Goal: Use online tool/utility: Utilize a website feature to perform a specific function

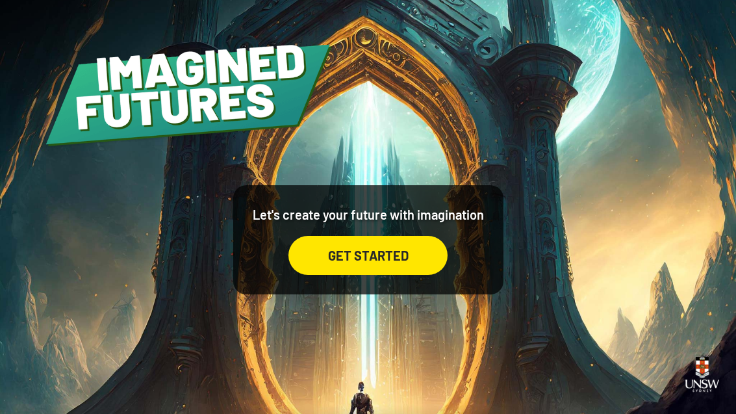
scroll to position [42, 0]
click at [417, 240] on div "GET STARTED" at bounding box center [367, 255] width 159 height 39
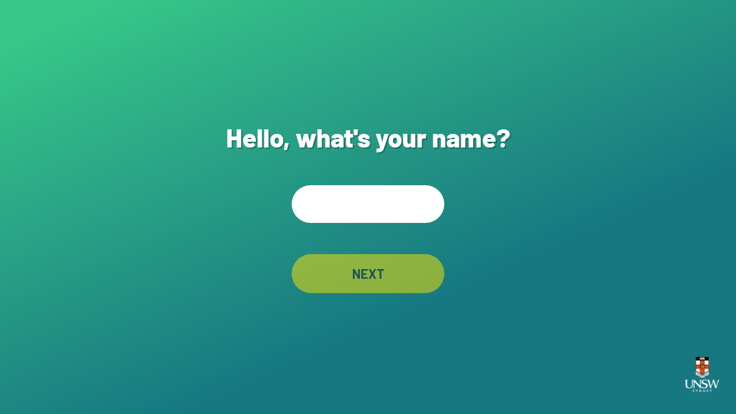
click at [373, 223] on input "text" at bounding box center [368, 204] width 153 height 38
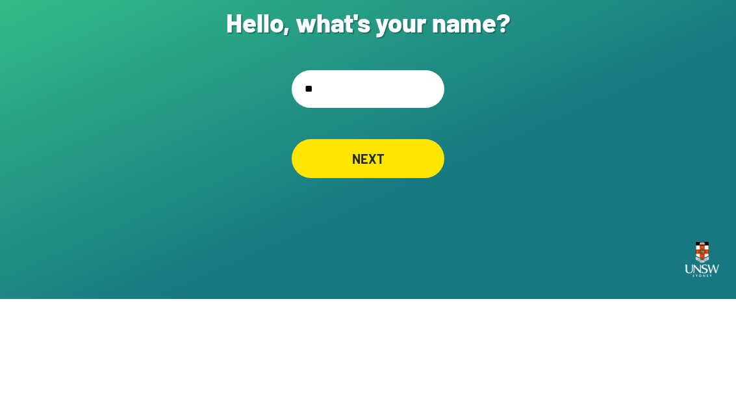
type input "*"
type input "**********"
click at [404, 254] on div "NEXT" at bounding box center [368, 273] width 152 height 39
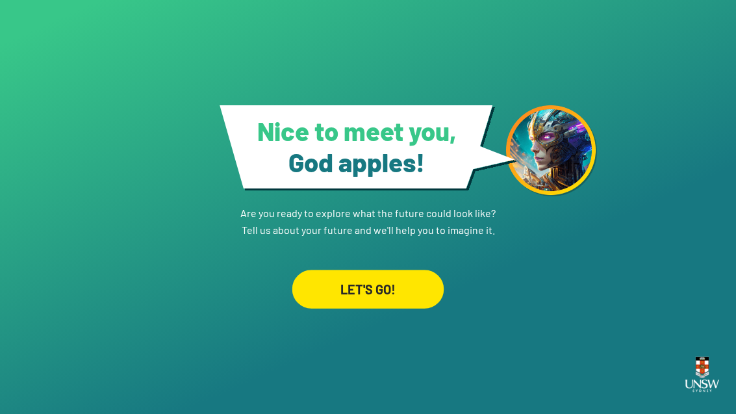
click at [394, 277] on div "LET'S GO!" at bounding box center [368, 289] width 152 height 39
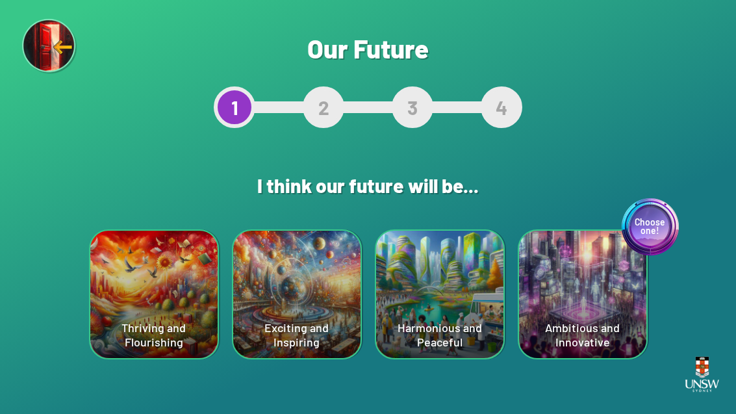
click at [149, 323] on div "Thriving and Flourishing" at bounding box center [153, 294] width 127 height 127
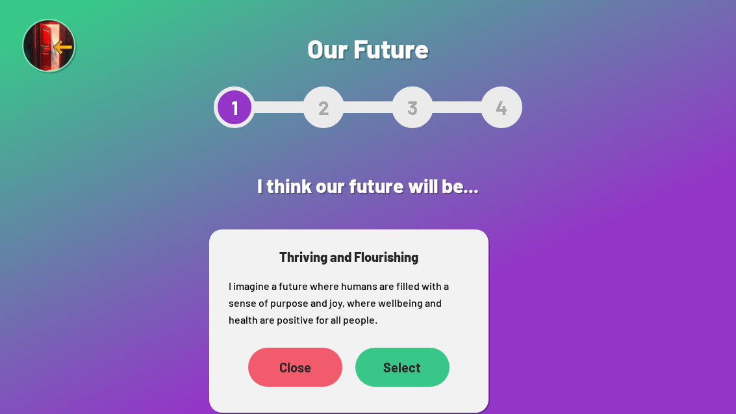
click at [307, 375] on div "Close" at bounding box center [295, 367] width 94 height 39
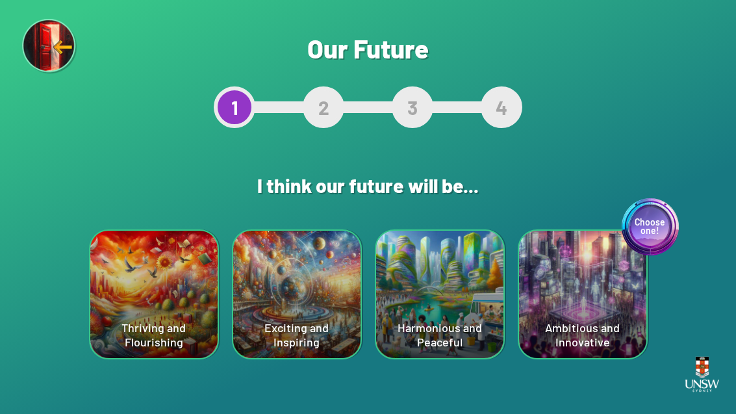
click at [598, 323] on div "Choose one! Ambitious and Innovative" at bounding box center [582, 294] width 127 height 127
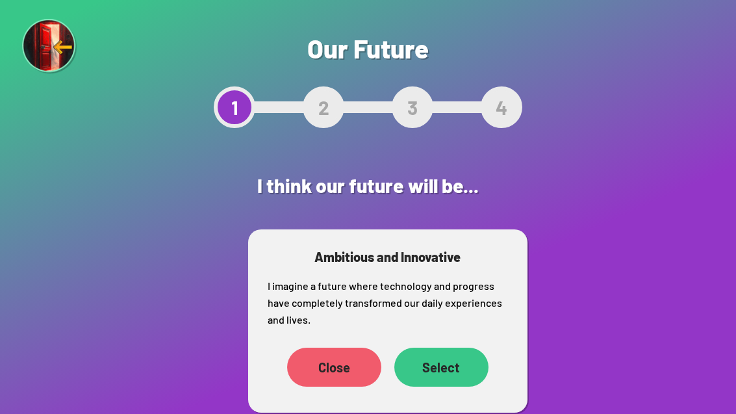
click at [455, 375] on div "Select" at bounding box center [441, 367] width 94 height 39
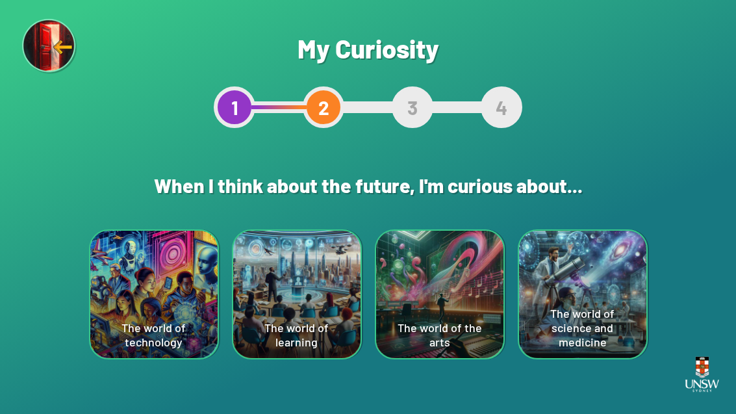
click at [168, 312] on div "The world of technology" at bounding box center [153, 294] width 127 height 127
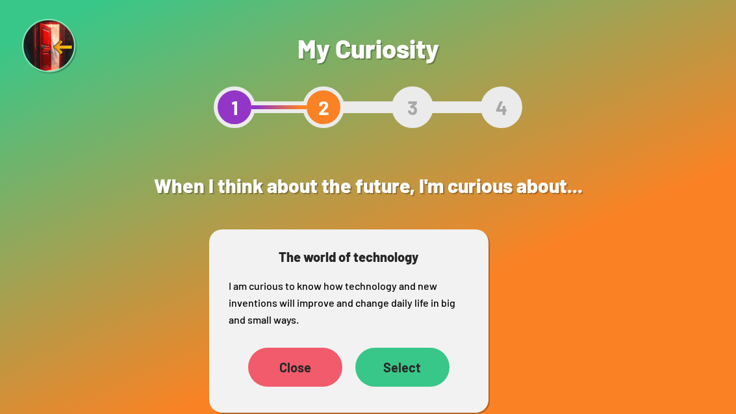
click at [538, 349] on div "The world of science and medicine" at bounding box center [527, 294] width 21 height 130
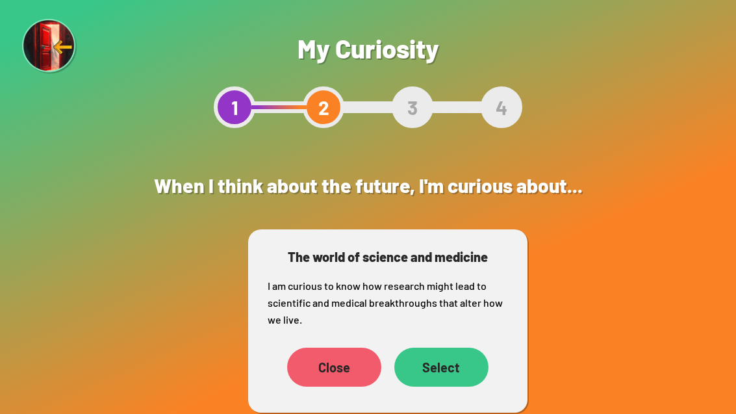
click at [453, 366] on div "Select" at bounding box center [441, 367] width 94 height 39
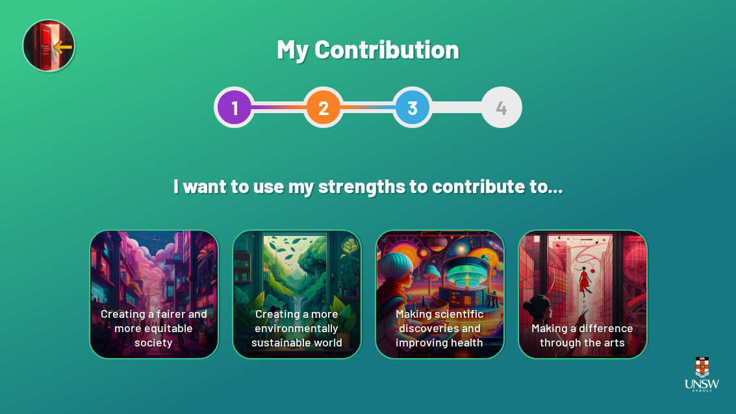
click at [611, 329] on div "Making a difference through the arts" at bounding box center [582, 294] width 127 height 127
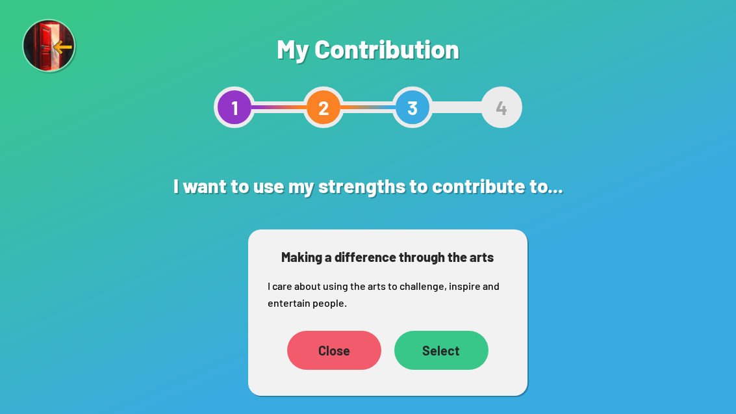
click at [358, 358] on div "Close" at bounding box center [334, 350] width 94 height 39
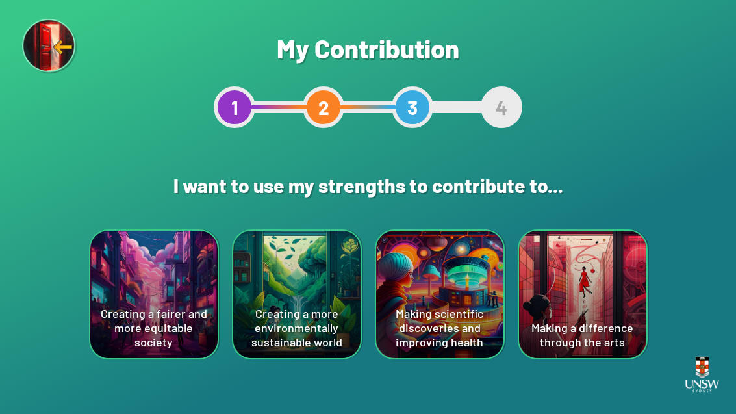
click at [301, 335] on div "Creating a more environmentally sustainable world" at bounding box center [296, 294] width 127 height 127
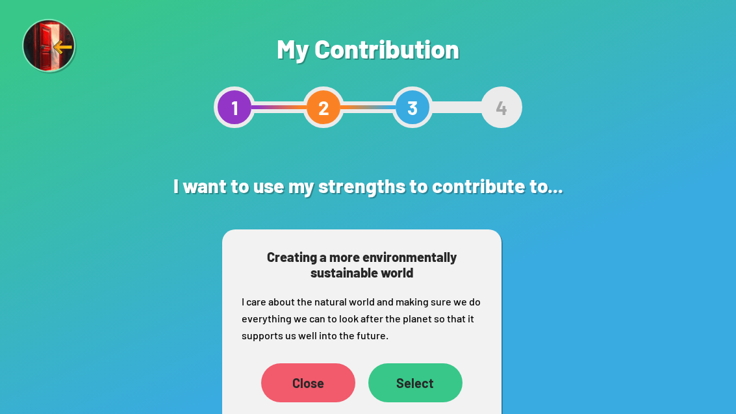
click at [564, 368] on div "Are you sure? This will reset your answers Yes, Redo Never mind My Contribution…" at bounding box center [368, 207] width 736 height 414
click at [424, 388] on div "Select" at bounding box center [415, 382] width 94 height 39
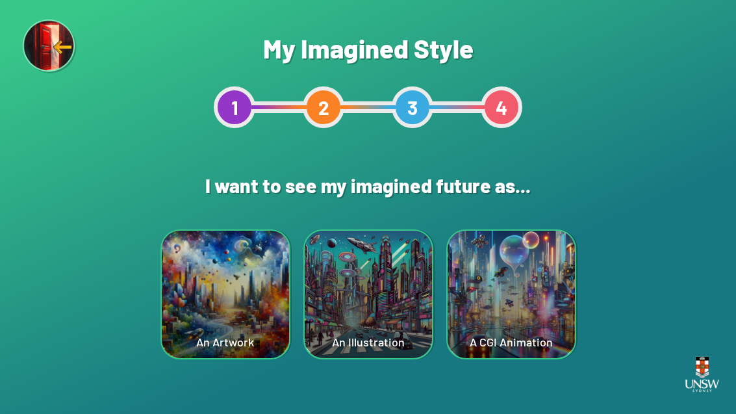
click at [58, 97] on div "Are you sure? This will reset your answers Yes, Redo Never mind My Imagined Sty…" at bounding box center [368, 207] width 736 height 414
click at [410, 99] on div "3" at bounding box center [413, 107] width 42 height 42
click at [424, 107] on div "3" at bounding box center [413, 107] width 42 height 42
click at [232, 336] on div "An Artwork" at bounding box center [225, 294] width 127 height 127
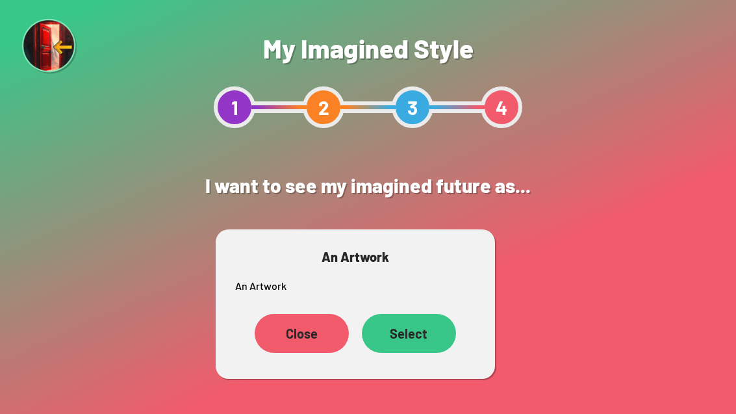
click at [422, 340] on div "Select" at bounding box center [409, 333] width 94 height 39
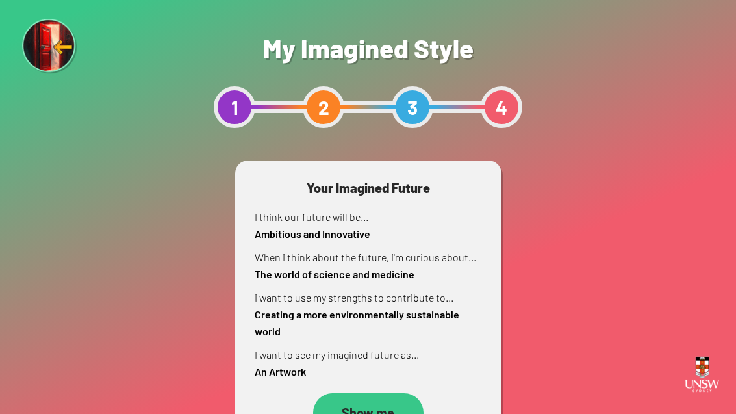
click at [370, 411] on div "Show me" at bounding box center [368, 412] width 110 height 39
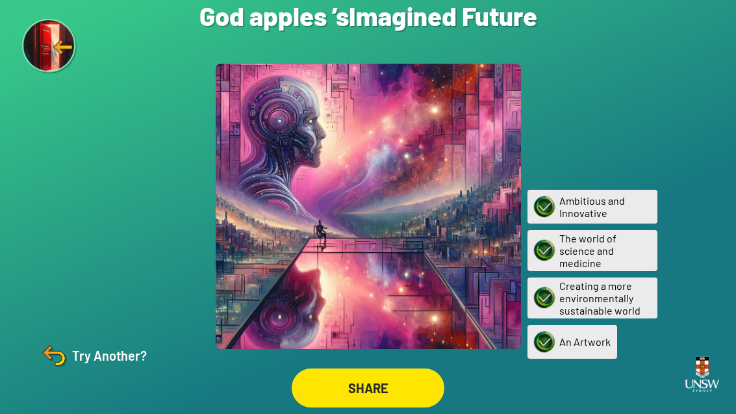
click at [113, 371] on div "Try Another?" at bounding box center [92, 355] width 108 height 31
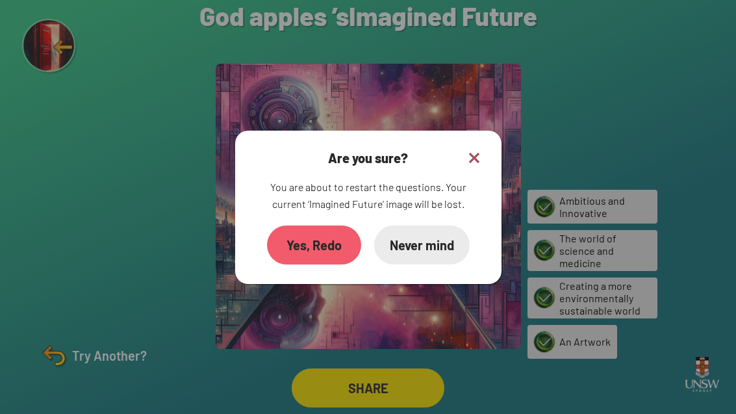
click at [336, 264] on div "Yes, Redo" at bounding box center [314, 244] width 94 height 39
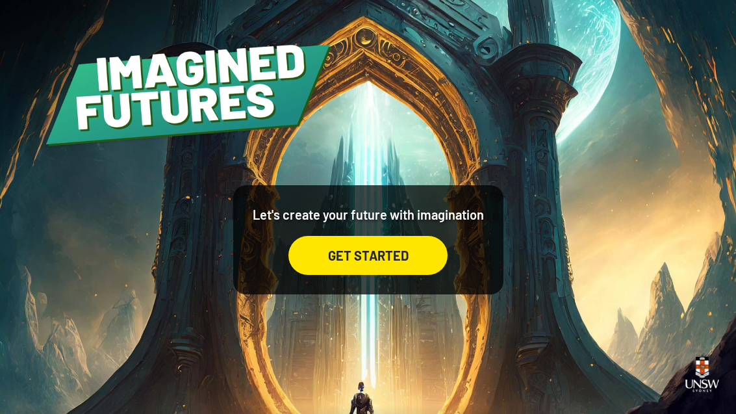
click at [389, 275] on div "GET STARTED" at bounding box center [367, 255] width 159 height 39
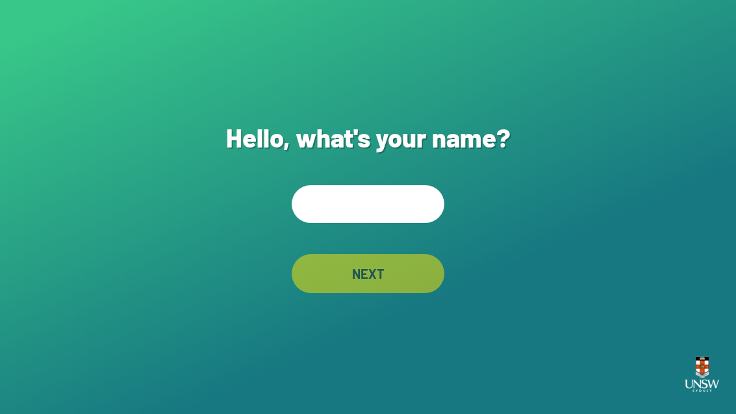
click at [402, 220] on input "text" at bounding box center [368, 204] width 153 height 38
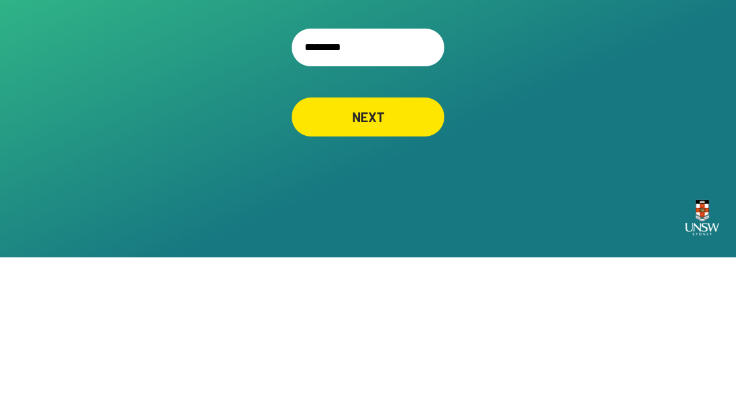
type input "**********"
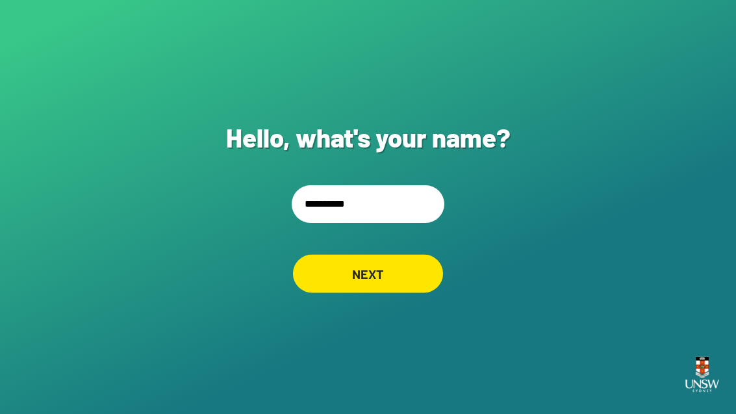
click at [385, 254] on div "NEXT" at bounding box center [368, 273] width 150 height 38
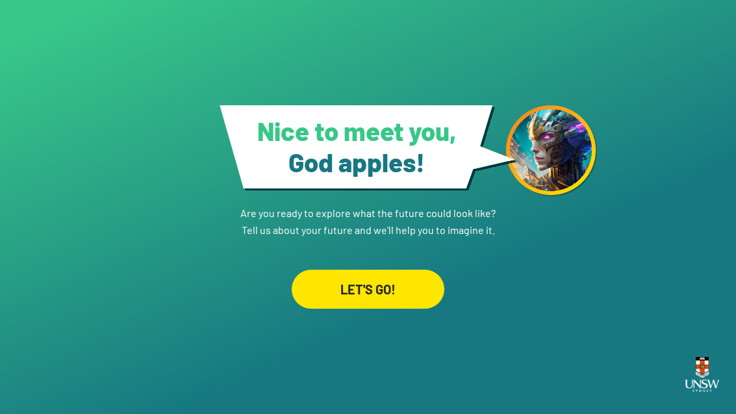
click at [410, 307] on div "LET'S GO!" at bounding box center [368, 289] width 153 height 39
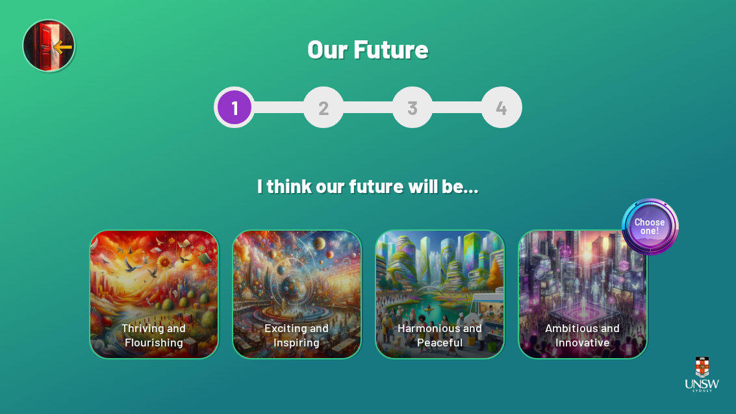
click at [555, 275] on div "Choose one! Ambitious and Innovative" at bounding box center [582, 294] width 127 height 127
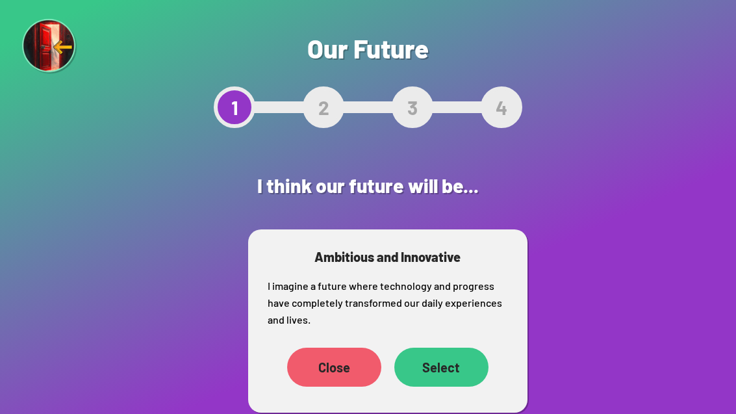
click at [441, 367] on div "Select" at bounding box center [441, 367] width 94 height 39
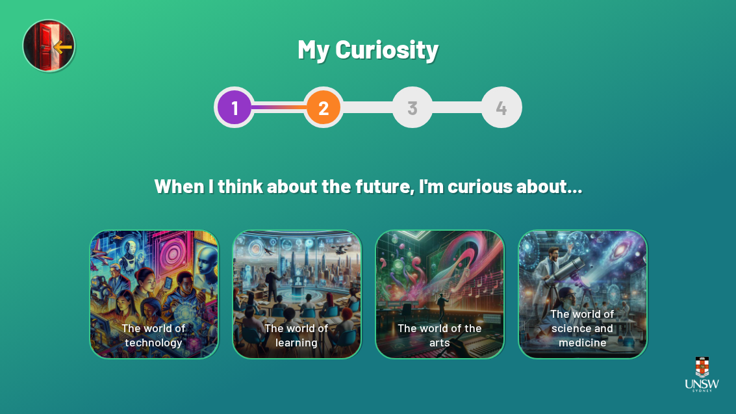
click at [569, 284] on div "The world of science and medicine" at bounding box center [582, 294] width 127 height 127
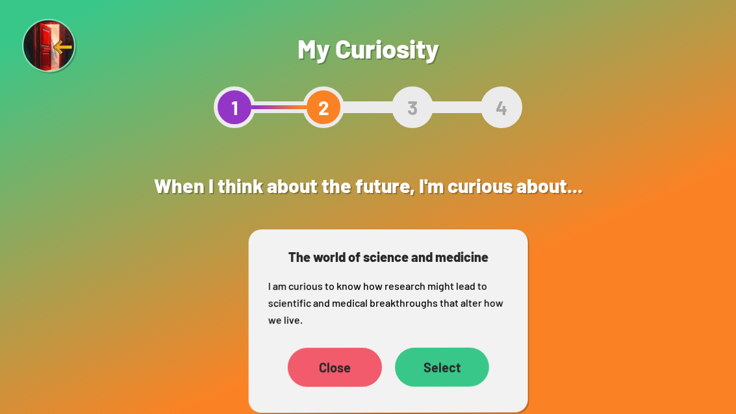
click at [453, 366] on div "Select" at bounding box center [442, 367] width 94 height 39
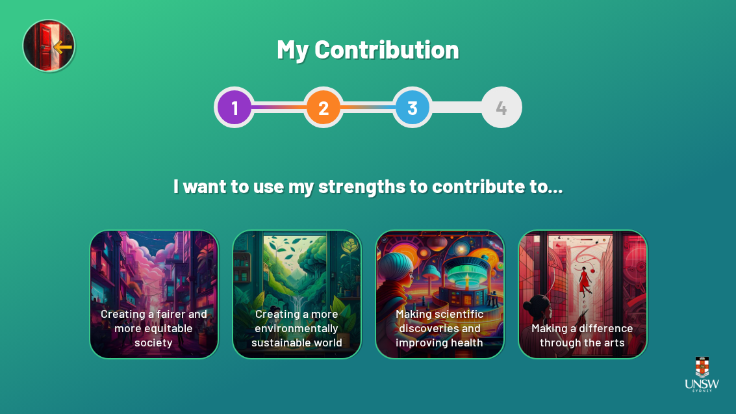
click at [440, 278] on div "Making scientific discoveries and improving health" at bounding box center [439, 294] width 127 height 127
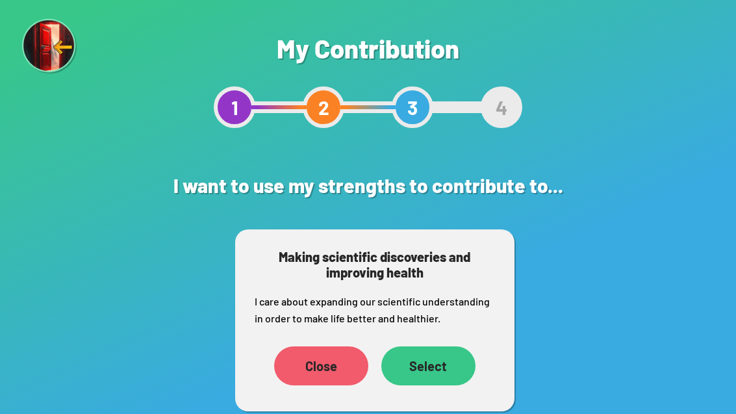
click at [440, 370] on div "Select" at bounding box center [428, 365] width 94 height 39
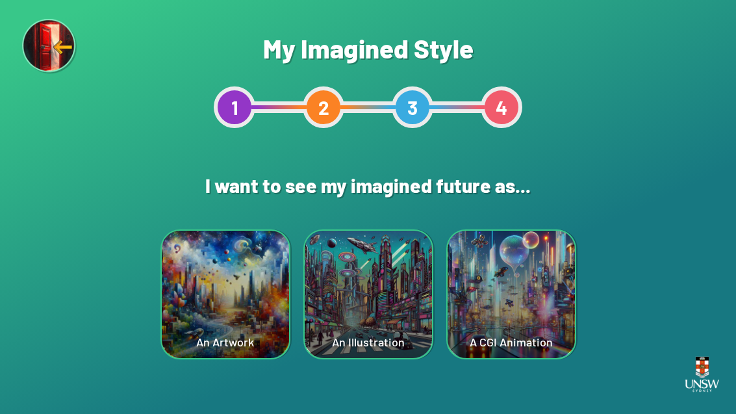
click at [234, 323] on div "An Artwork" at bounding box center [225, 294] width 127 height 127
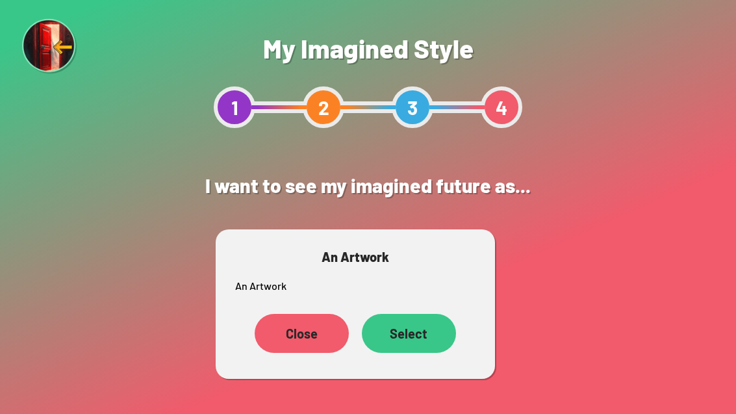
click at [419, 329] on div "Select" at bounding box center [409, 333] width 94 height 39
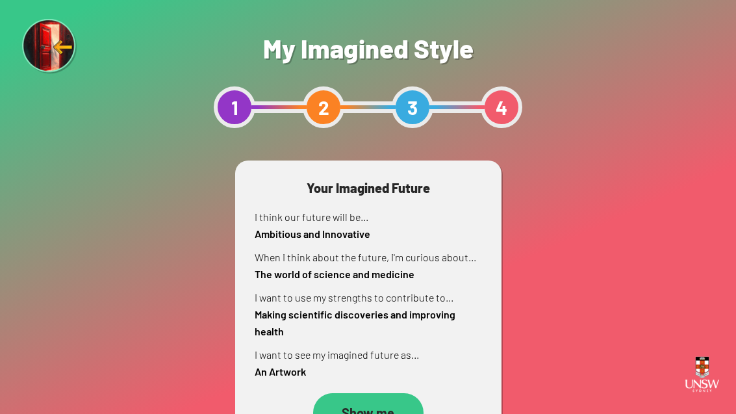
click at [368, 411] on div "Show me" at bounding box center [368, 412] width 110 height 39
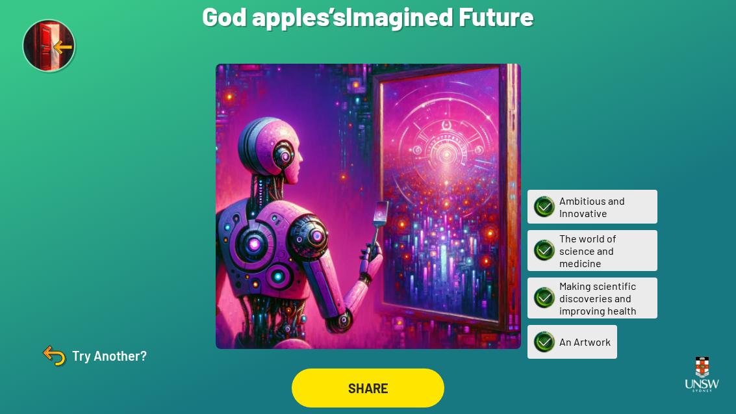
click at [83, 371] on div "Try Another?" at bounding box center [92, 355] width 108 height 31
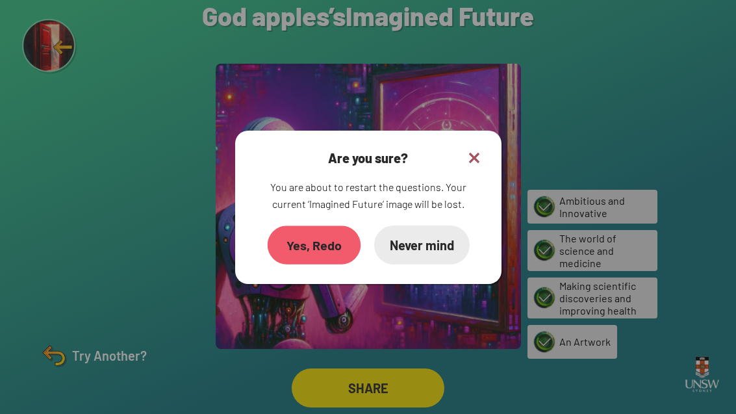
click at [330, 264] on div "Yes, Redo" at bounding box center [314, 244] width 94 height 38
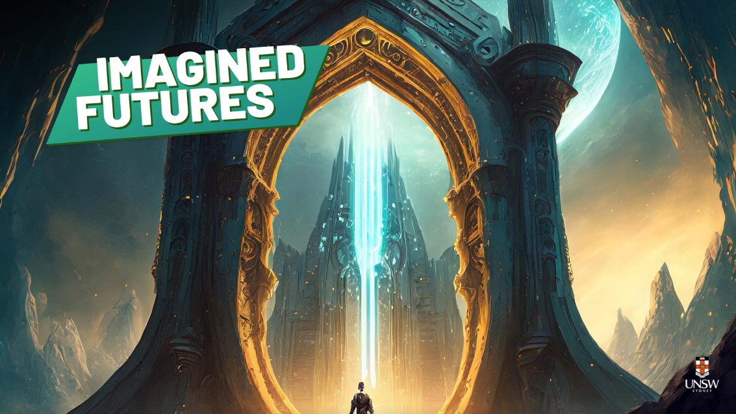
click at [369, 275] on div "GET STARTED" at bounding box center [367, 255] width 159 height 39
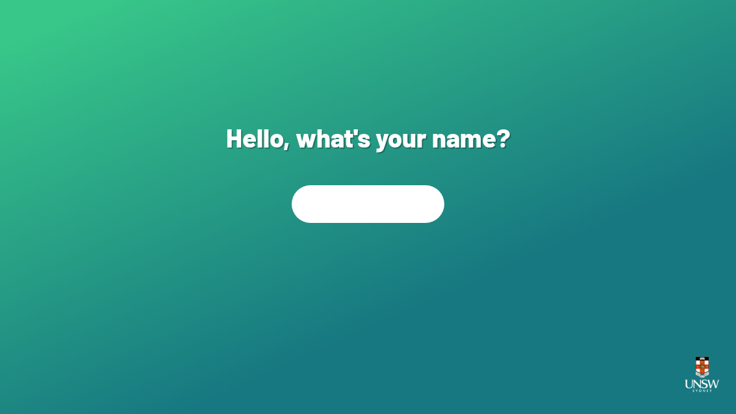
click at [368, 282] on div "NEXT" at bounding box center [368, 273] width 140 height 36
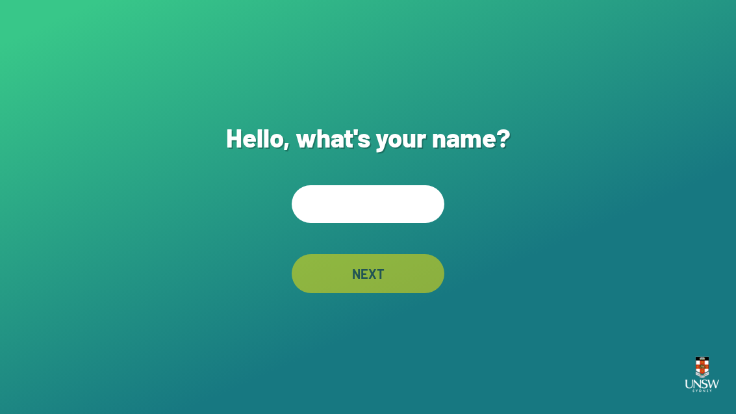
click at [394, 223] on input "text" at bounding box center [368, 204] width 153 height 38
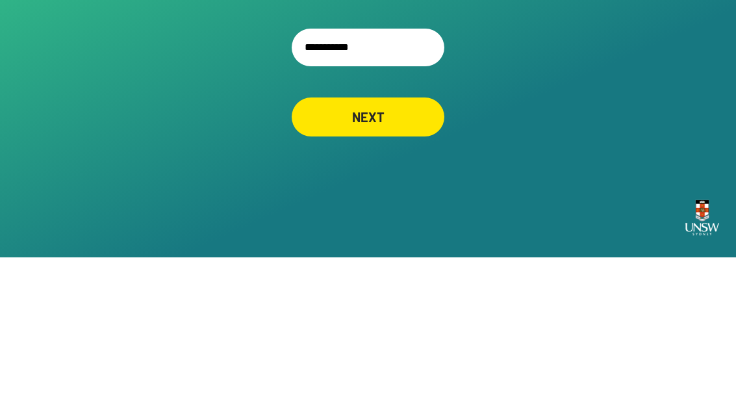
type input "**********"
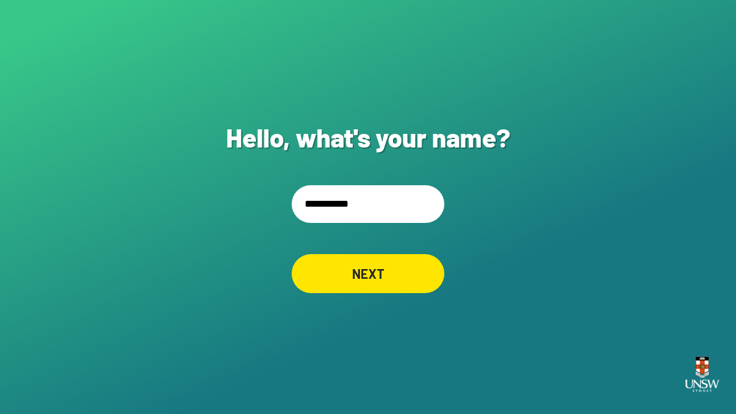
click at [372, 292] on div "**********" at bounding box center [368, 207] width 736 height 414
click at [394, 266] on div "NEXT" at bounding box center [368, 273] width 153 height 39
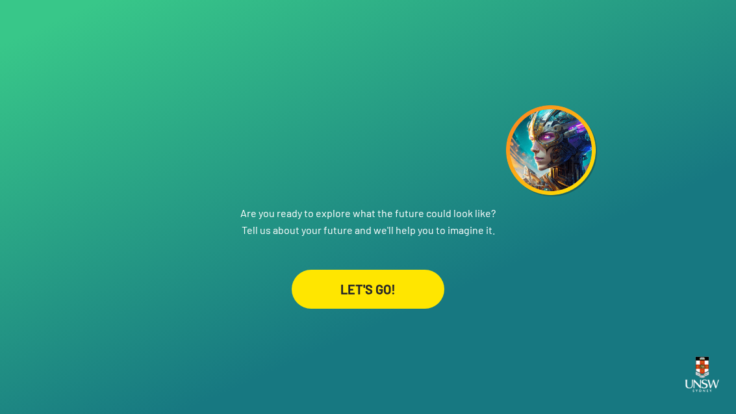
click at [398, 309] on div "LET'S GO!" at bounding box center [368, 289] width 153 height 39
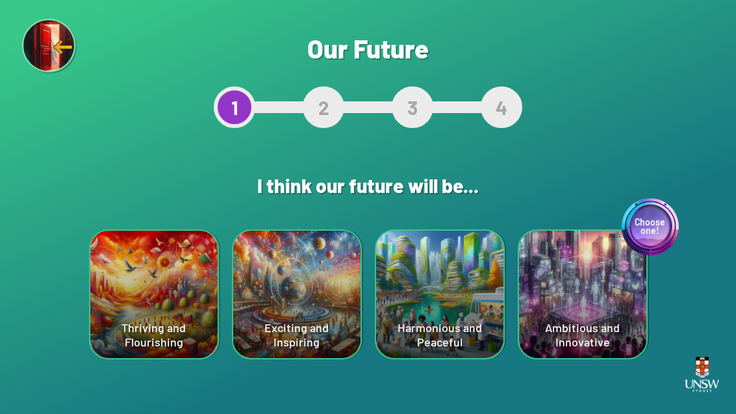
click at [472, 298] on div "Harmonious and Peaceful" at bounding box center [439, 294] width 127 height 127
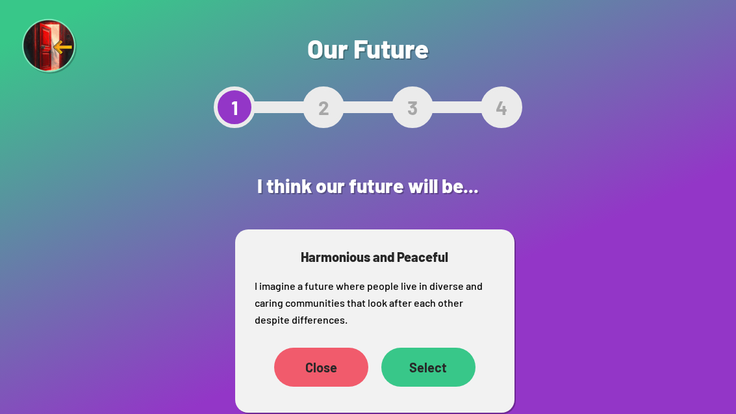
scroll to position [42, 0]
click at [434, 348] on div "Select" at bounding box center [428, 367] width 94 height 38
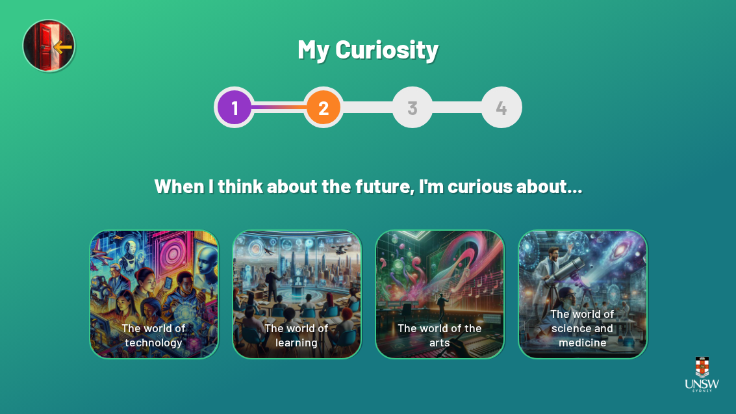
click at [585, 291] on div "The world of science and medicine" at bounding box center [582, 294] width 127 height 127
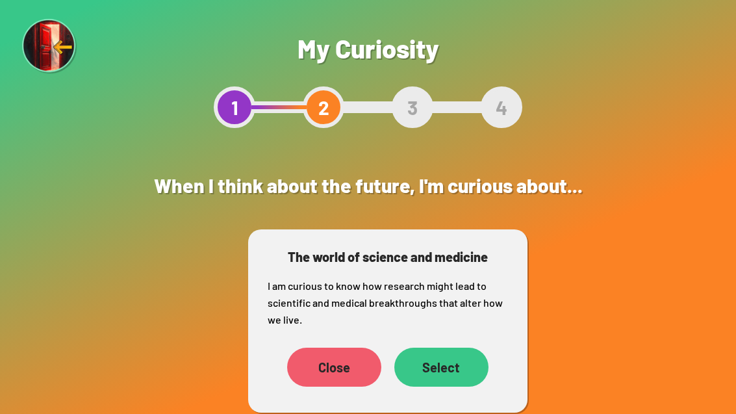
click at [449, 362] on div "Select" at bounding box center [441, 367] width 94 height 39
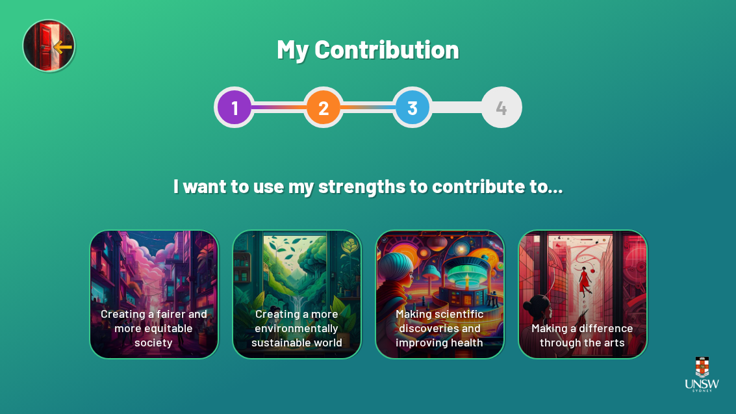
click at [301, 314] on div "Creating a more environmentally sustainable world" at bounding box center [296, 294] width 127 height 127
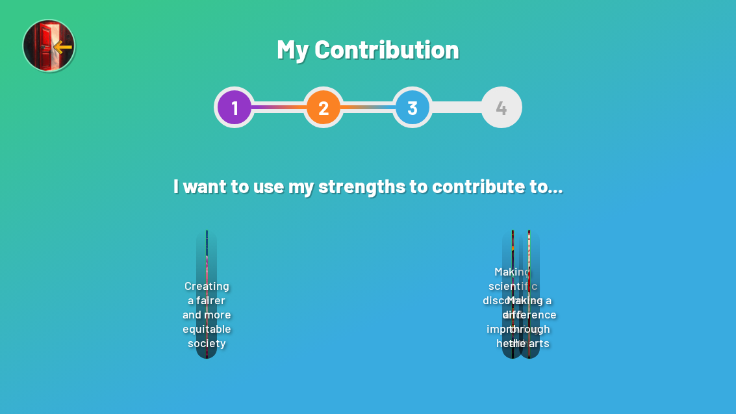
click at [430, 370] on div "Select" at bounding box center [415, 382] width 94 height 40
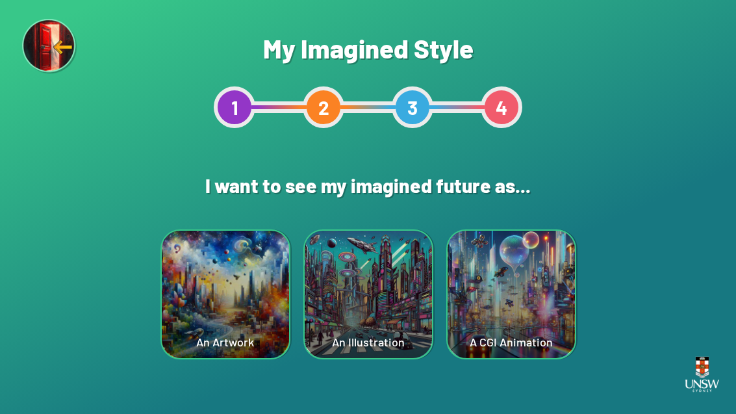
click at [218, 333] on div "An Artwork" at bounding box center [225, 294] width 127 height 127
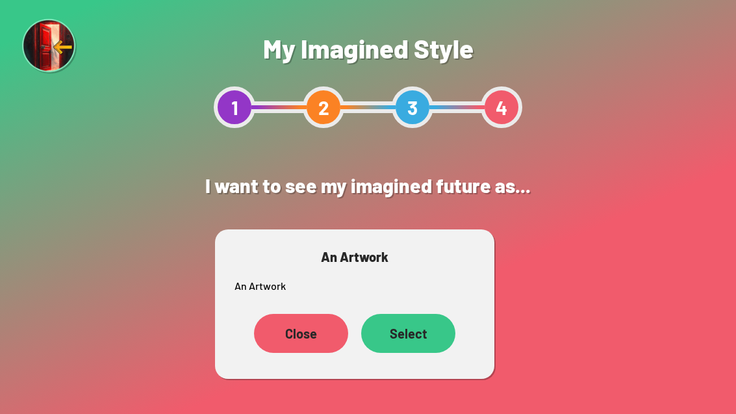
click at [413, 339] on div "Select" at bounding box center [408, 333] width 94 height 39
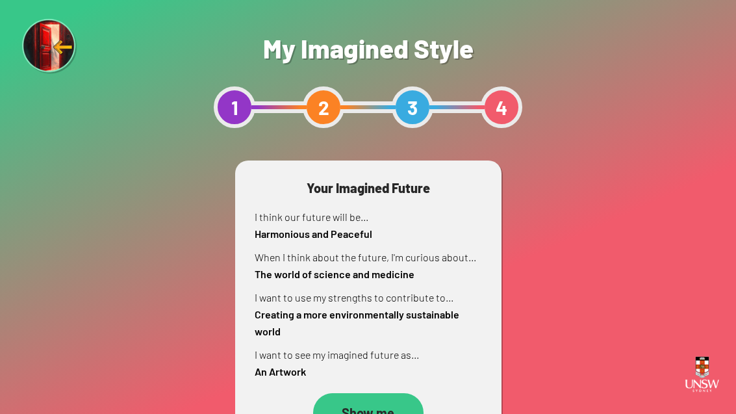
click at [383, 412] on div "Show me" at bounding box center [368, 412] width 110 height 39
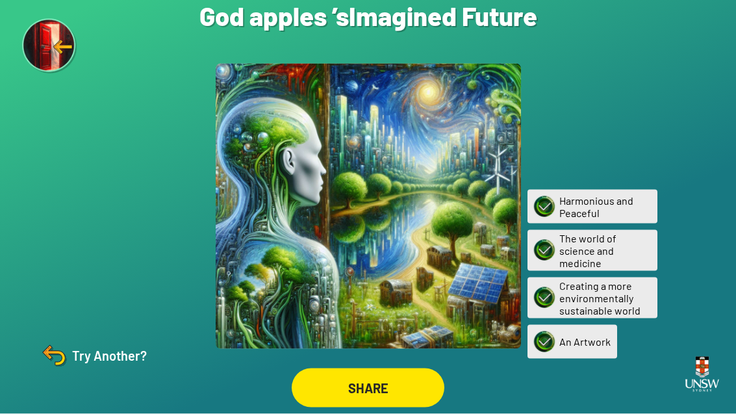
scroll to position [42, 0]
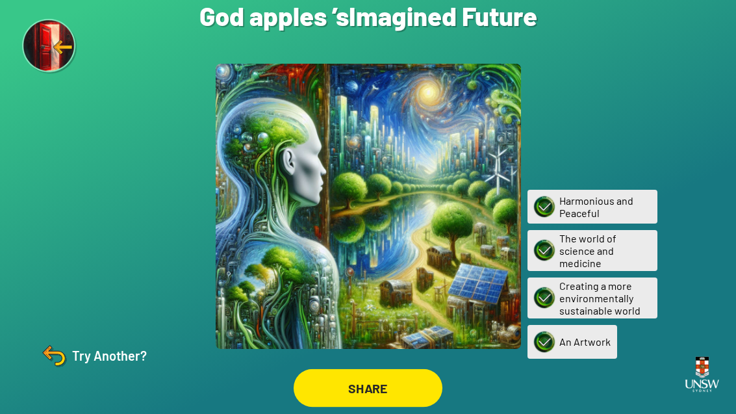
click at [370, 386] on div "SHARE" at bounding box center [368, 388] width 149 height 38
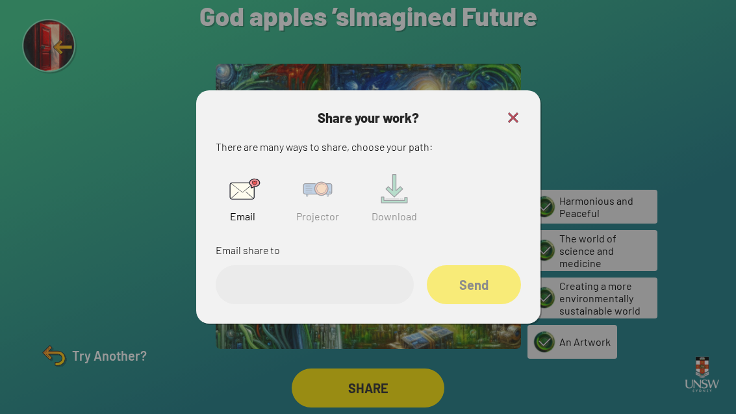
click at [305, 168] on img at bounding box center [318, 189] width 42 height 42
click at [333, 265] on input "text" at bounding box center [315, 284] width 198 height 39
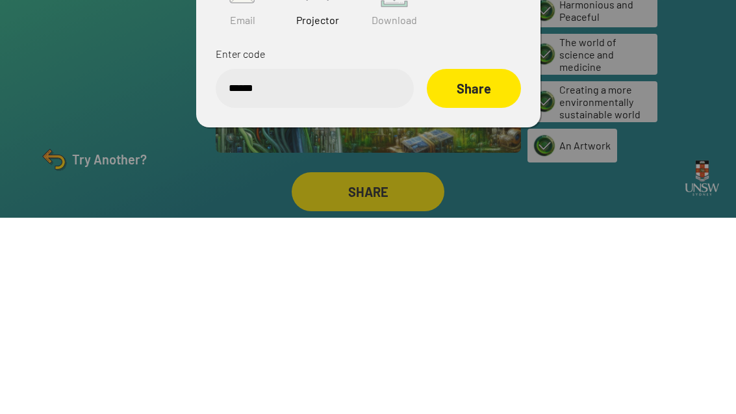
type input "******"
click at [487, 265] on div "Share" at bounding box center [474, 284] width 94 height 39
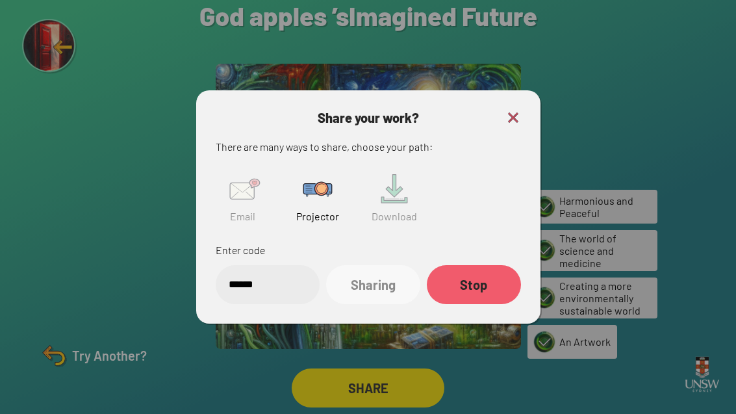
click at [511, 110] on img at bounding box center [513, 118] width 16 height 16
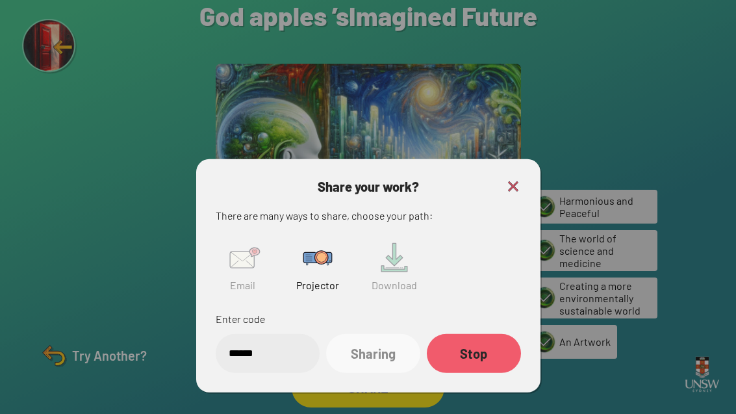
click at [514, 97] on div at bounding box center [368, 207] width 736 height 414
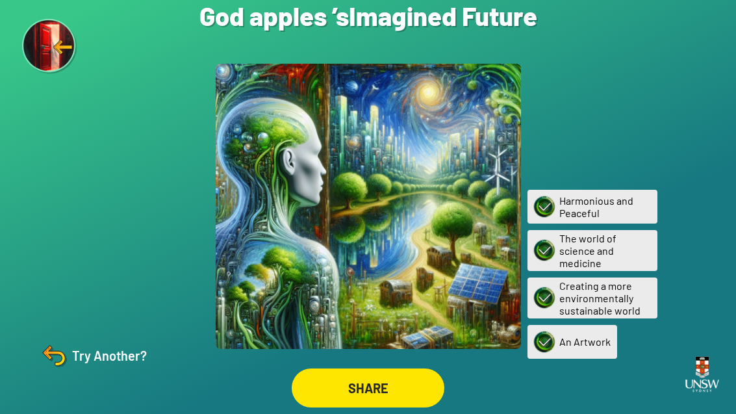
click at [398, 183] on div at bounding box center [368, 206] width 305 height 285
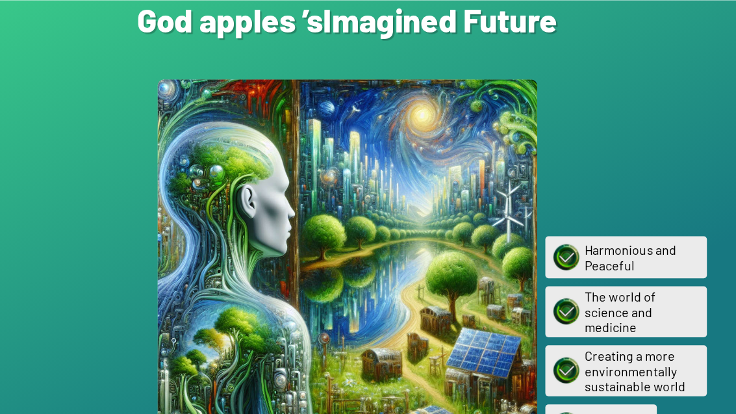
scroll to position [0, 0]
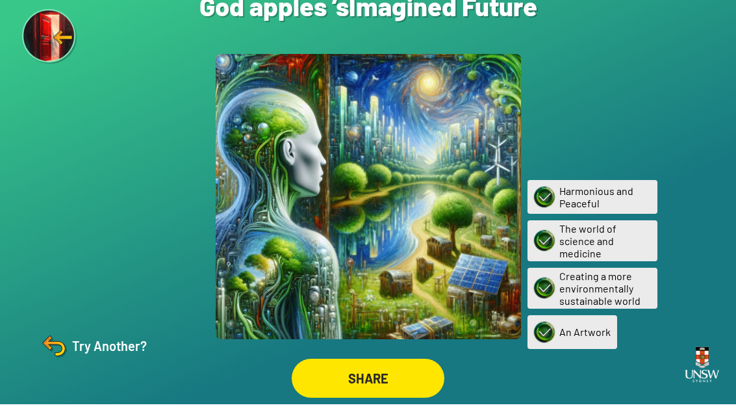
click at [411, 223] on div at bounding box center [368, 206] width 305 height 285
